Goal: Transaction & Acquisition: Purchase product/service

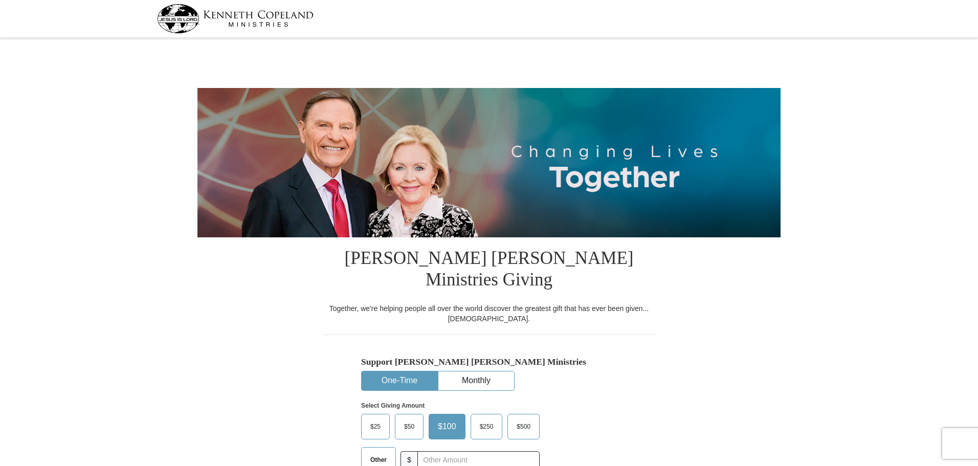
select select "[GEOGRAPHIC_DATA]"
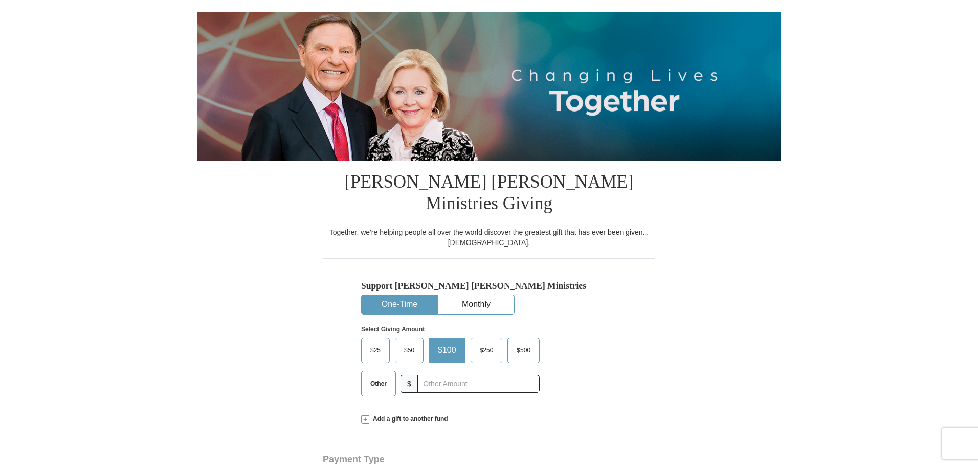
scroll to position [102, 0]
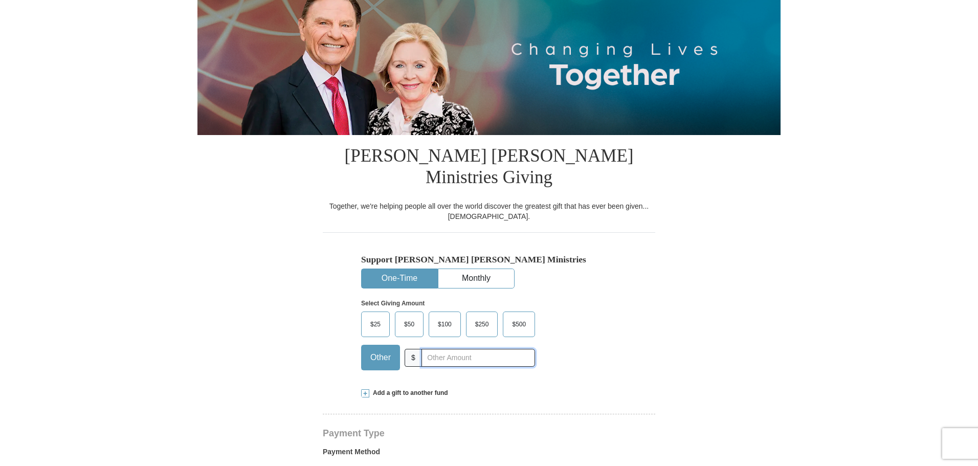
click at [445, 349] on input "text" at bounding box center [478, 358] width 114 height 18
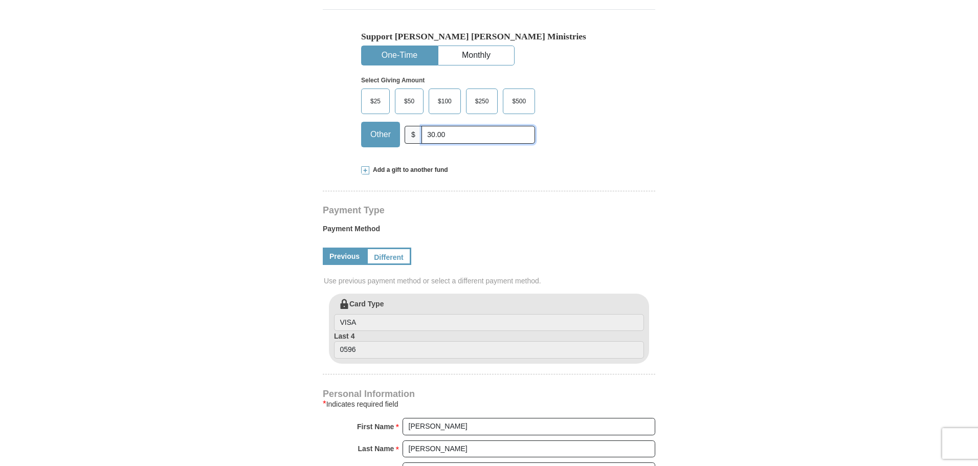
scroll to position [307, 0]
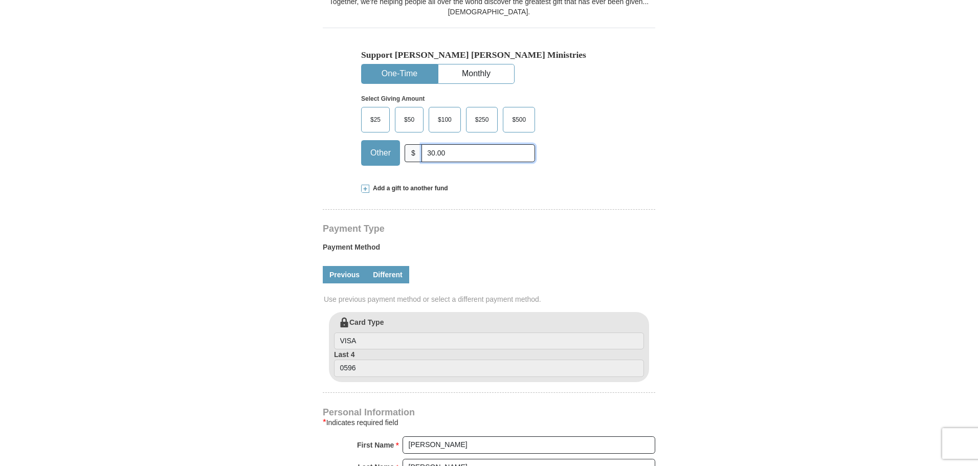
type input "30.00"
click at [390, 266] on link "Different" at bounding box center [387, 274] width 43 height 17
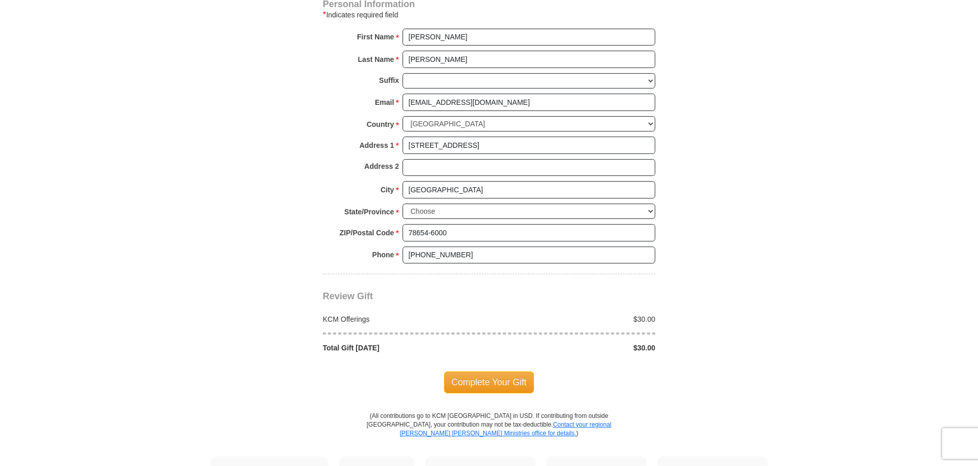
scroll to position [818, 0]
click at [490, 371] on span "Complete Your Gift" at bounding box center [489, 381] width 91 height 21
